Goal: Check status: Check status

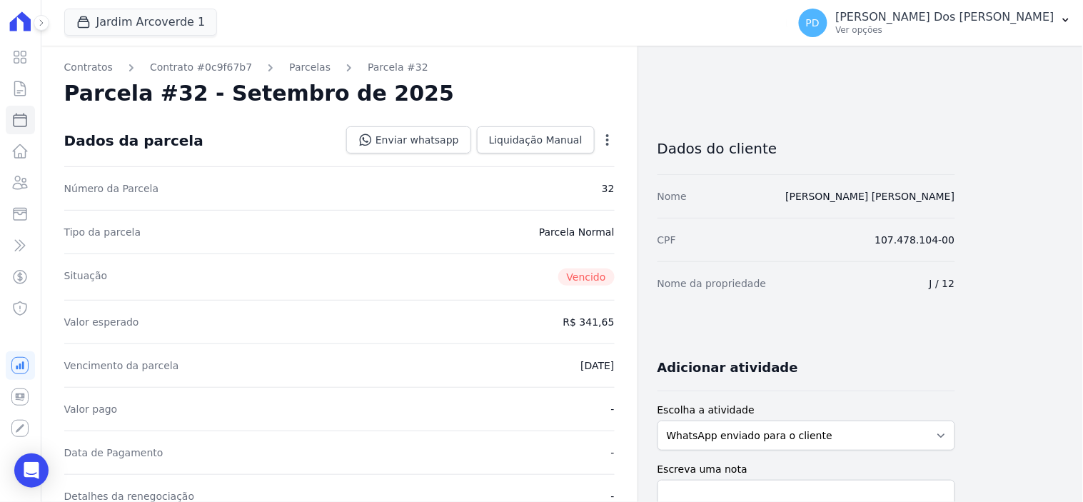
scroll to position [317, 0]
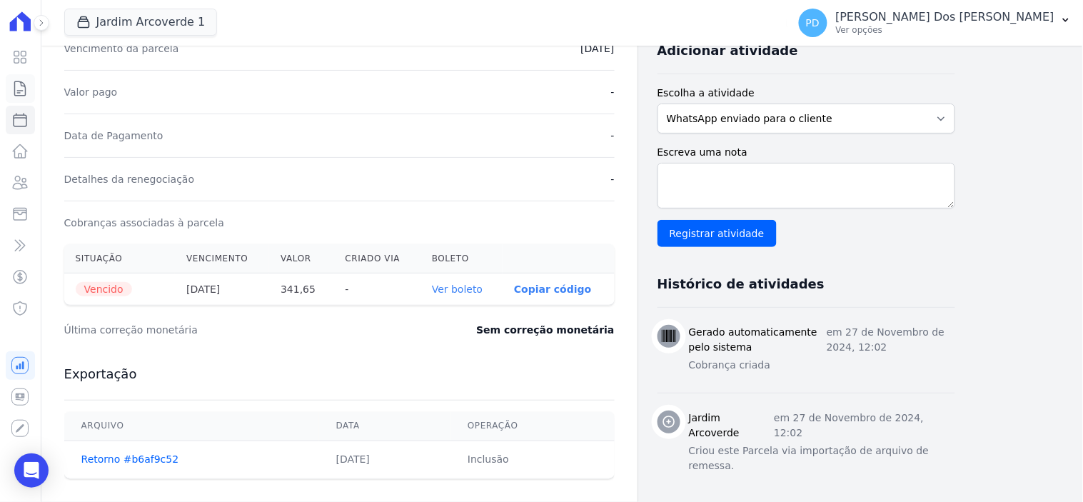
click at [15, 84] on icon at bounding box center [20, 88] width 11 height 14
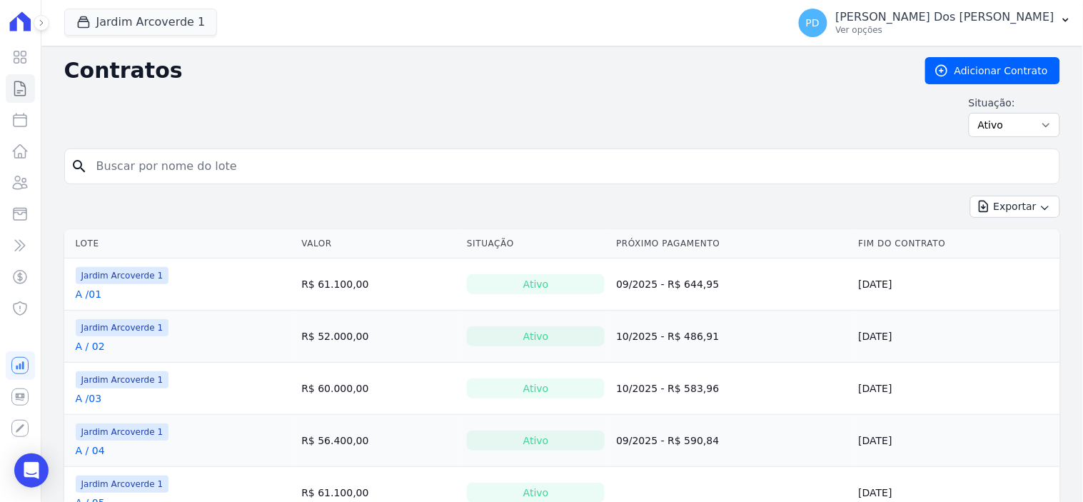
click at [261, 163] on input "search" at bounding box center [571, 166] width 966 height 29
type input "e / 14"
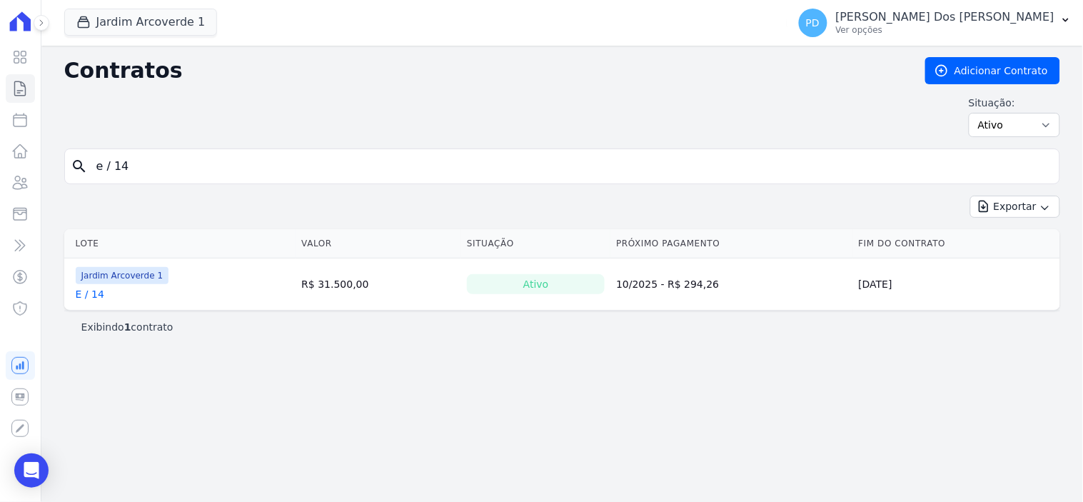
click at [88, 291] on link "E / 14" at bounding box center [90, 294] width 29 height 14
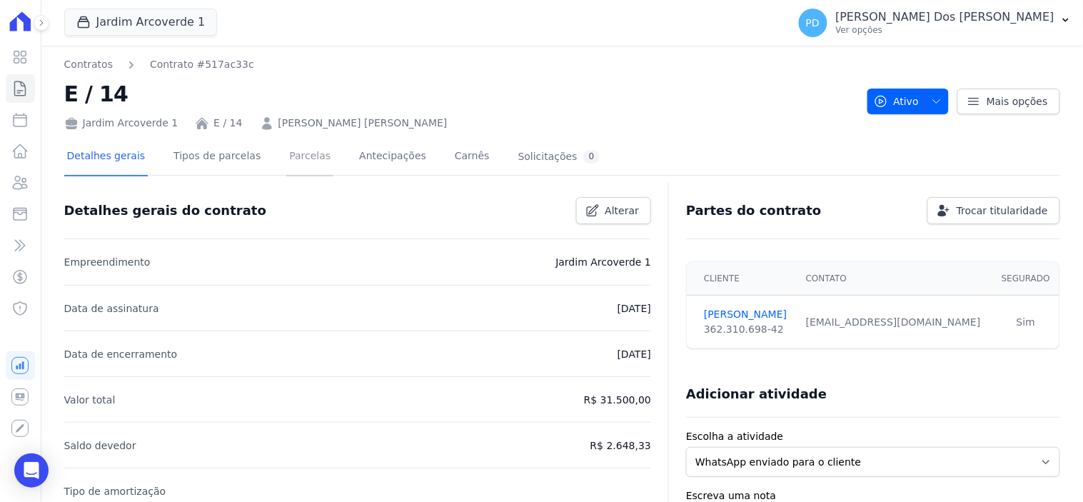
click at [286, 153] on link "Parcelas" at bounding box center [309, 157] width 47 height 38
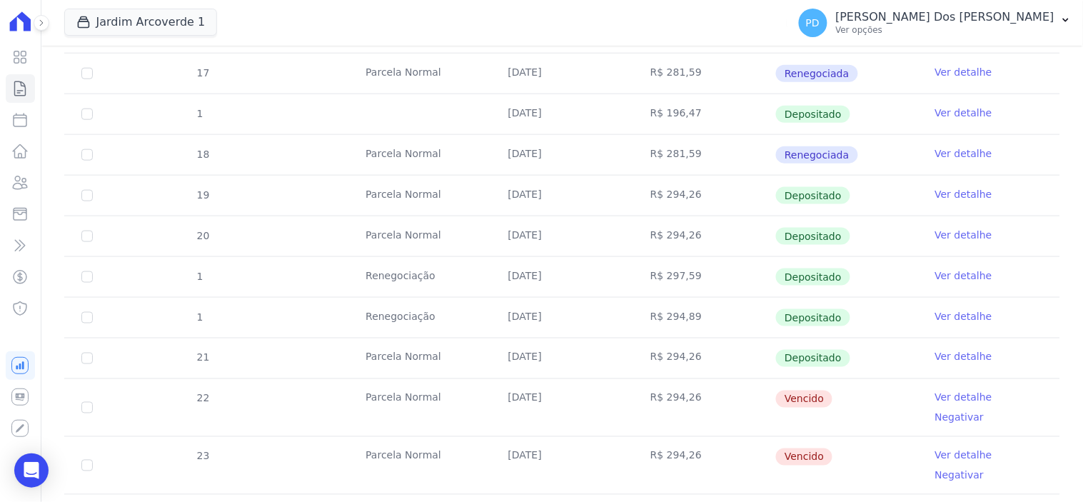
scroll to position [475, 0]
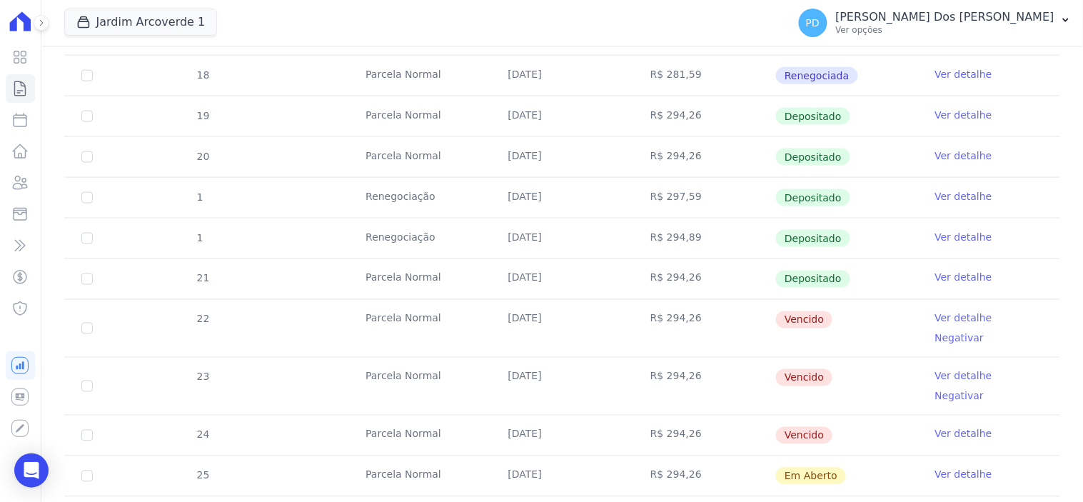
click at [952, 316] on link "Ver detalhe" at bounding box center [963, 318] width 57 height 14
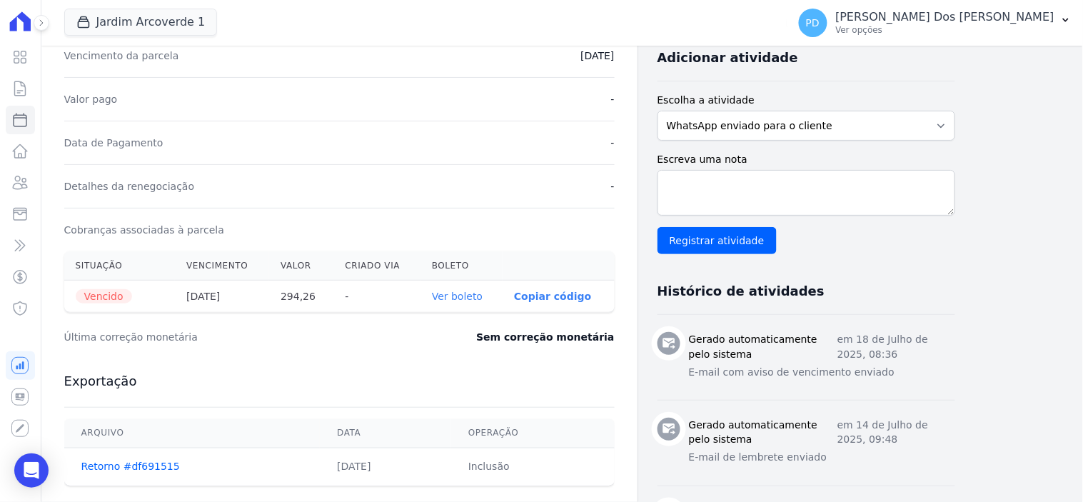
scroll to position [317, 0]
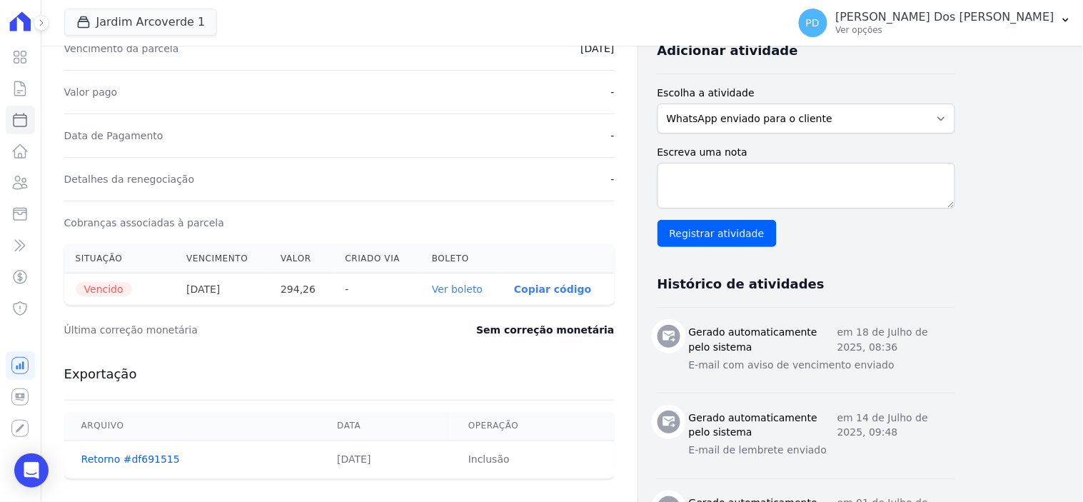
click at [478, 288] on link "Ver boleto" at bounding box center [457, 288] width 51 height 11
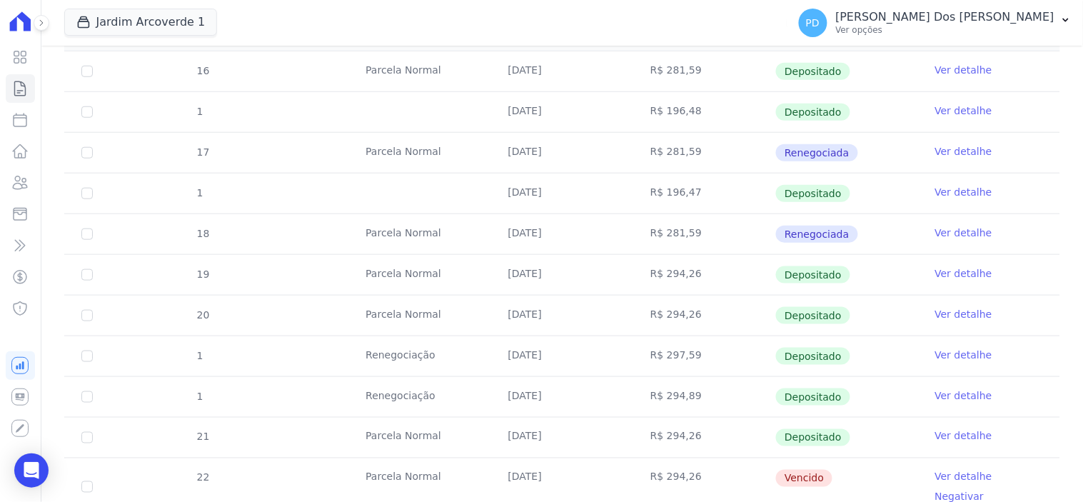
scroll to position [396, 0]
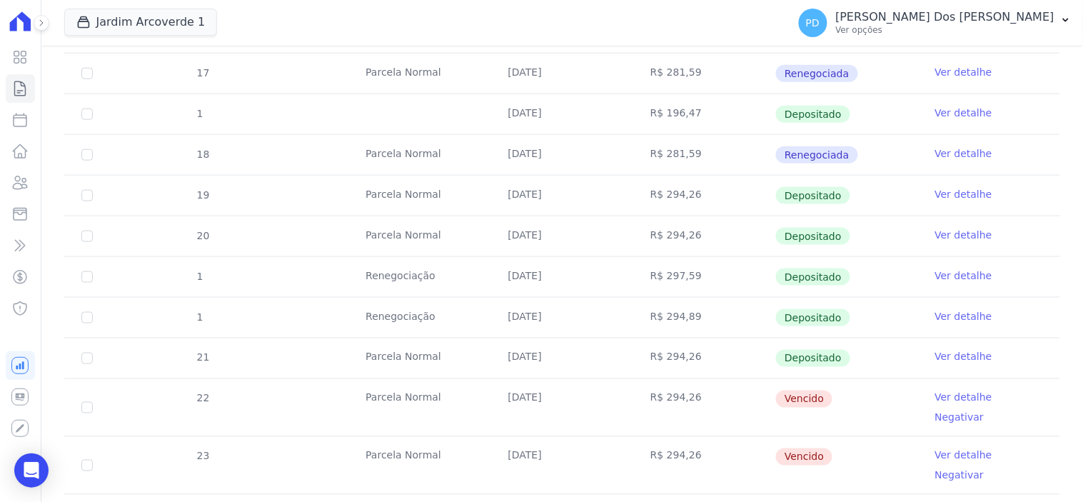
click at [955, 448] on link "Ver detalhe" at bounding box center [963, 455] width 57 height 14
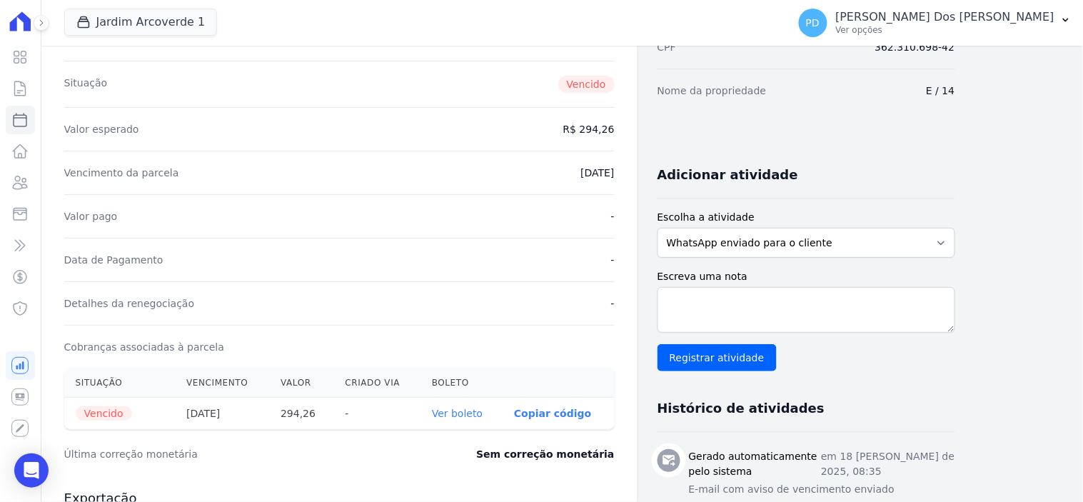
scroll to position [238, 0]
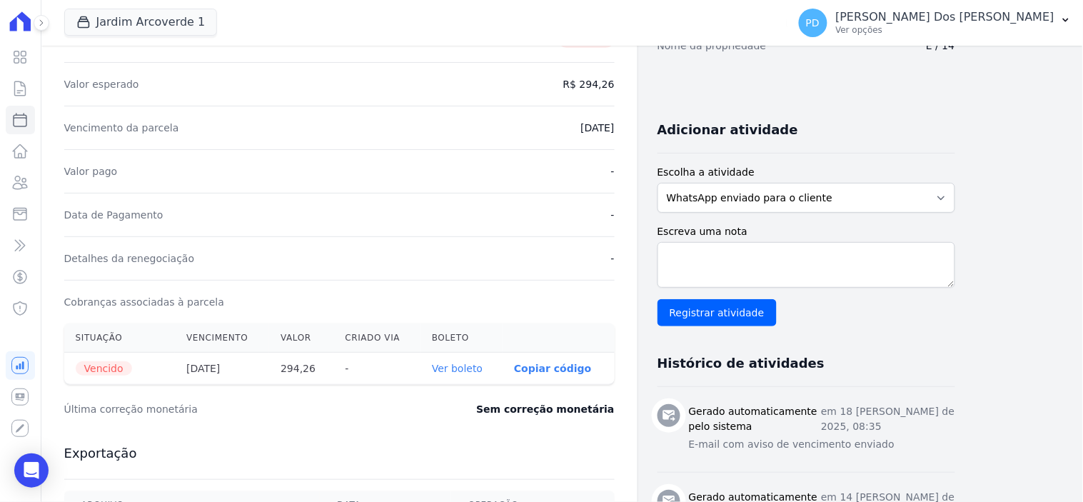
click at [465, 368] on link "Ver boleto" at bounding box center [457, 368] width 51 height 11
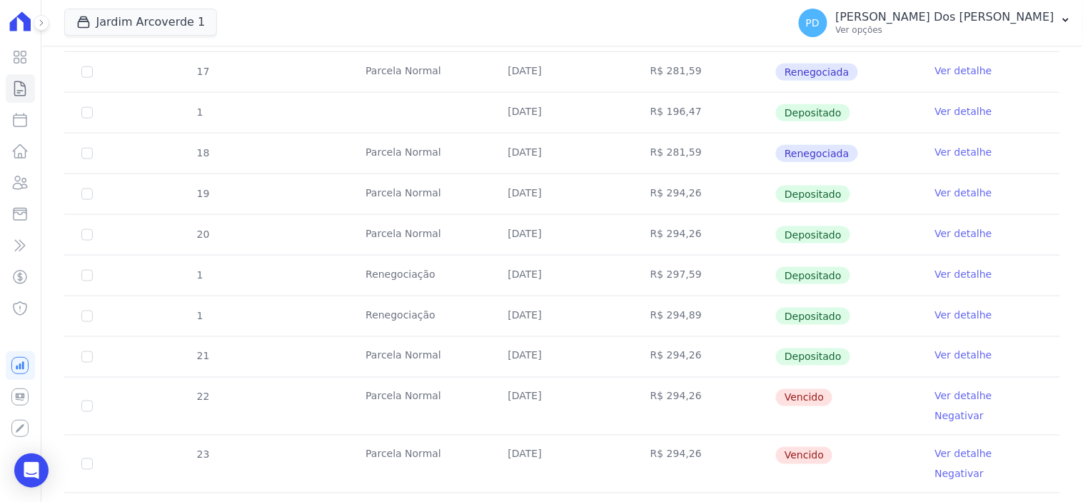
scroll to position [555, 0]
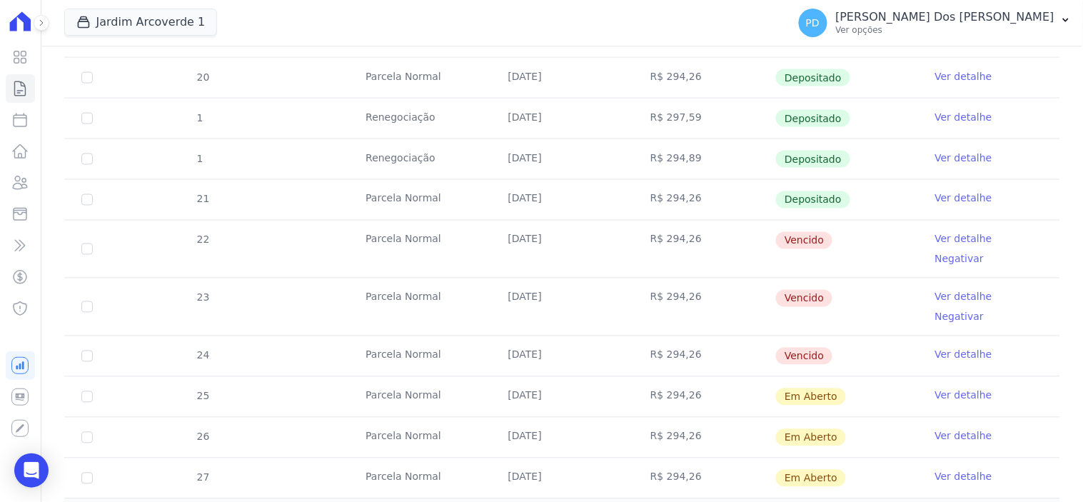
click at [952, 348] on link "Ver detalhe" at bounding box center [963, 355] width 57 height 14
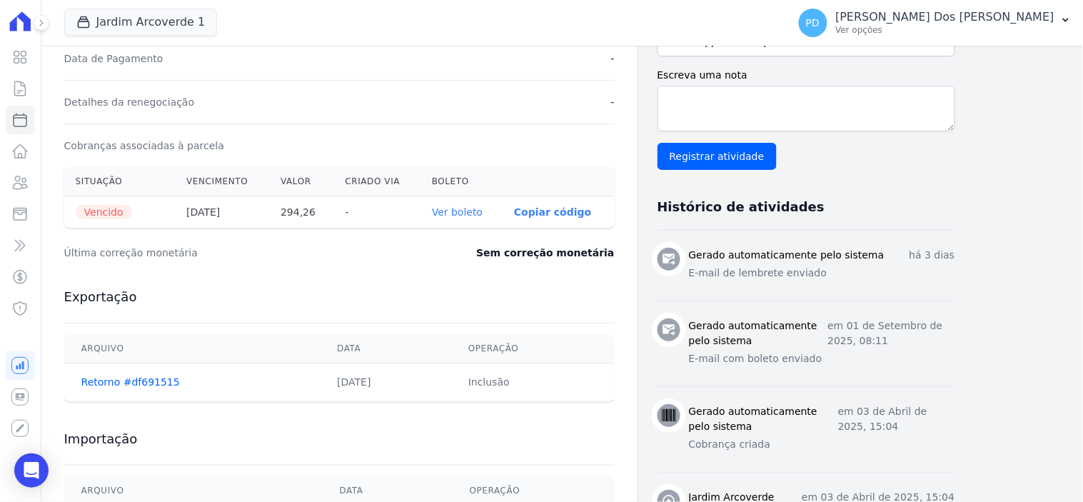
scroll to position [396, 0]
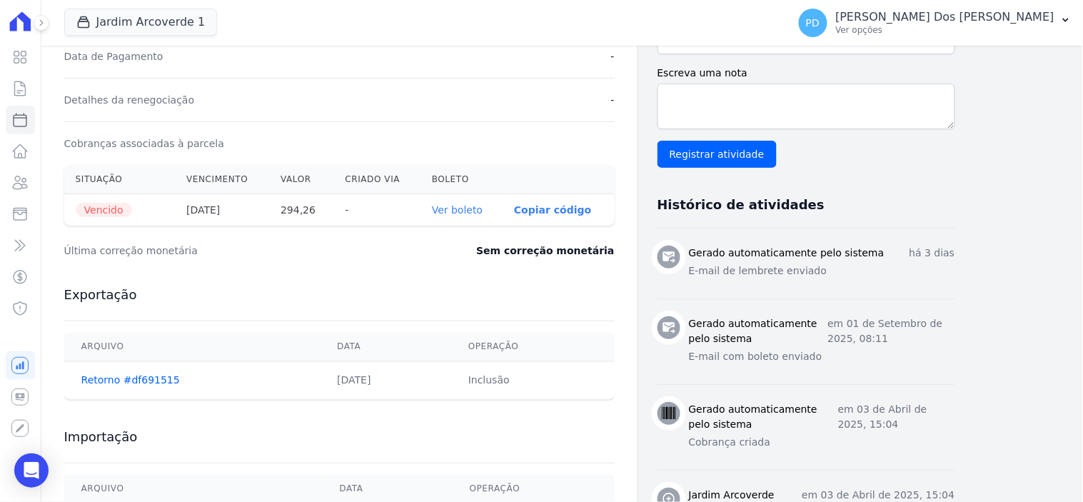
click at [464, 208] on link "Ver boleto" at bounding box center [457, 209] width 51 height 11
